Goal: Task Accomplishment & Management: Manage account settings

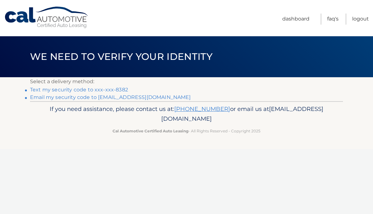
click at [119, 91] on link "Text my security code to xxx-xxx-8382" at bounding box center [79, 90] width 98 height 6
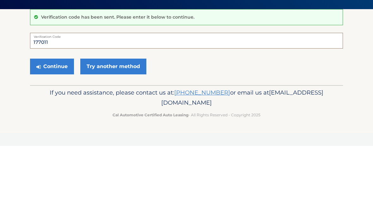
type input "177011"
click at [52, 127] on button "Continue" at bounding box center [52, 135] width 44 height 16
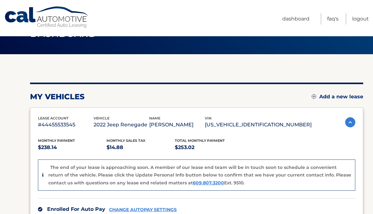
scroll to position [23, 0]
click at [333, 15] on link "FAQ's" at bounding box center [332, 19] width 11 height 11
